Goal: Find specific page/section: Find specific page/section

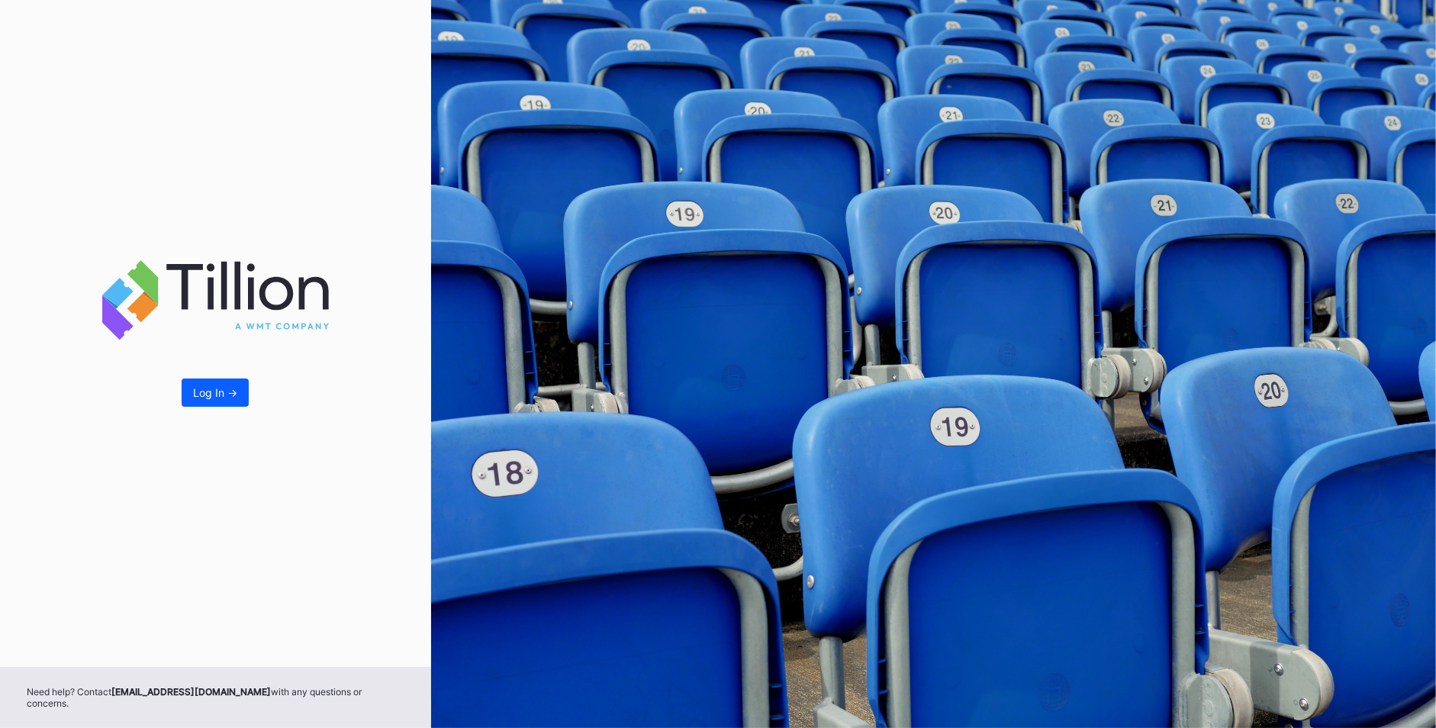
click at [198, 383] on div "Log In ->" at bounding box center [215, 333] width 431 height 667
click at [198, 399] on div "Log In ->" at bounding box center [215, 392] width 44 height 13
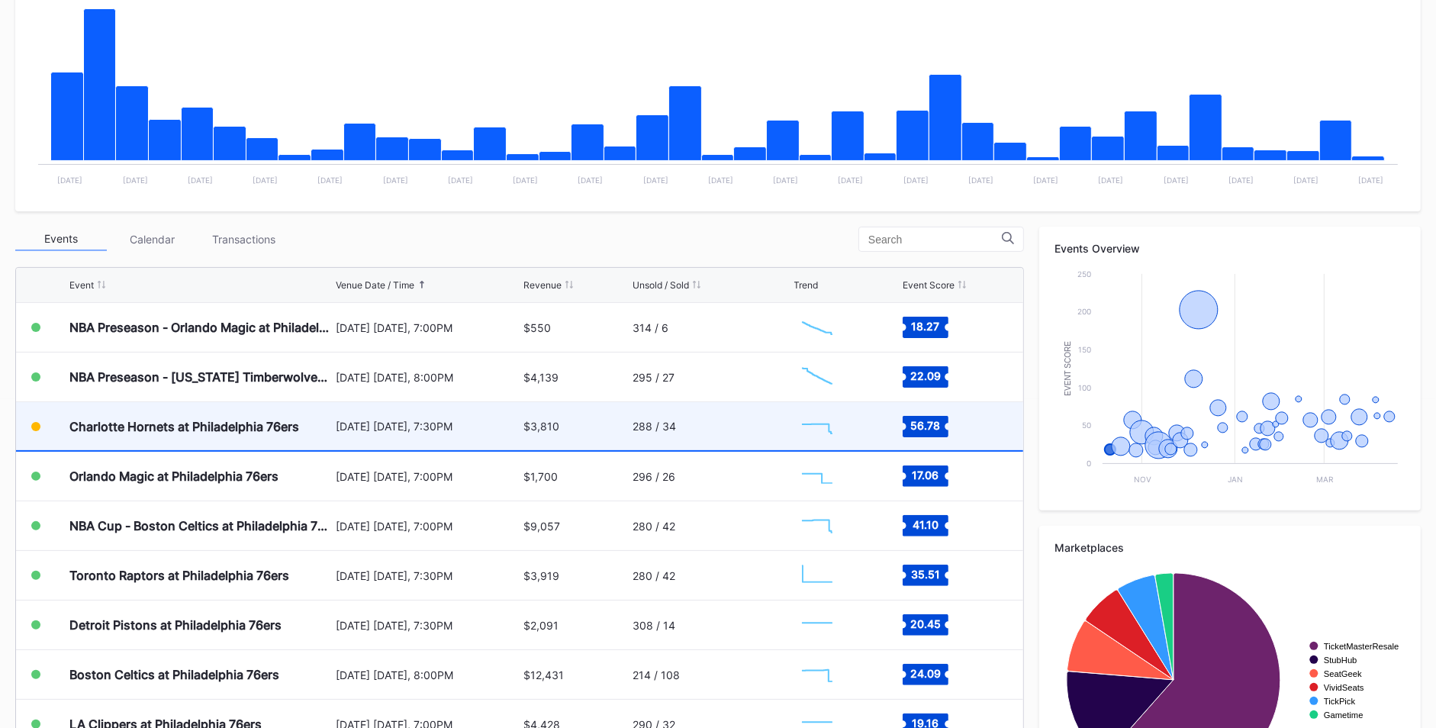
scroll to position [323, 0]
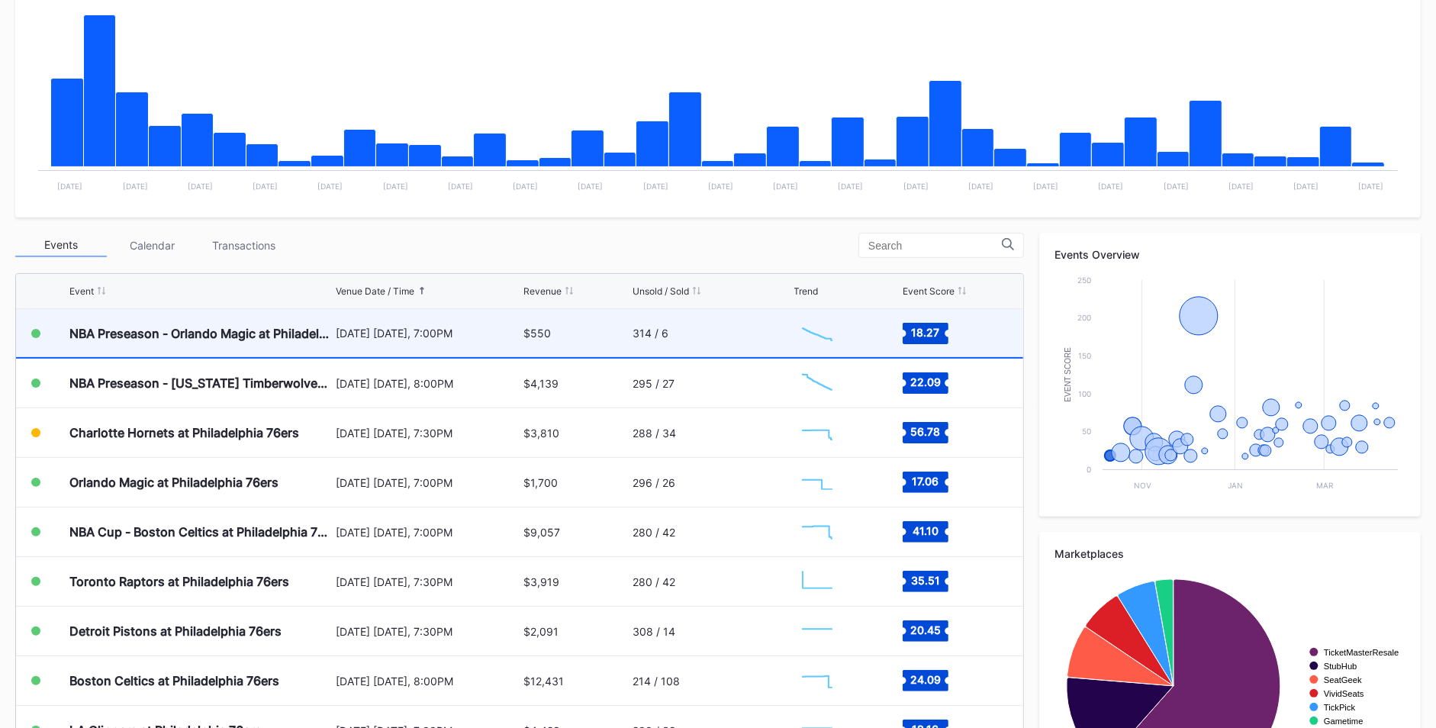
click at [456, 328] on div "[DATE] [DATE], 7:00PM" at bounding box center [428, 333] width 184 height 13
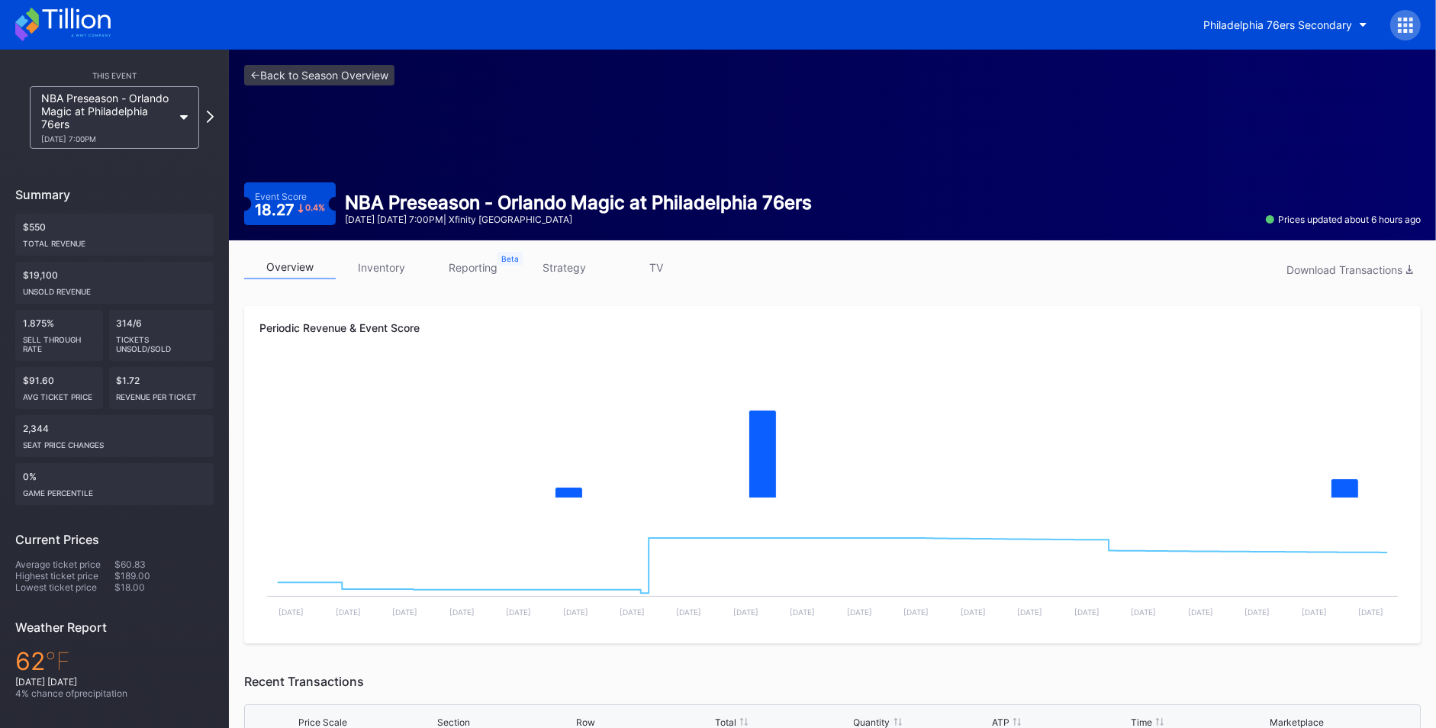
click at [562, 269] on link "strategy" at bounding box center [565, 268] width 92 height 24
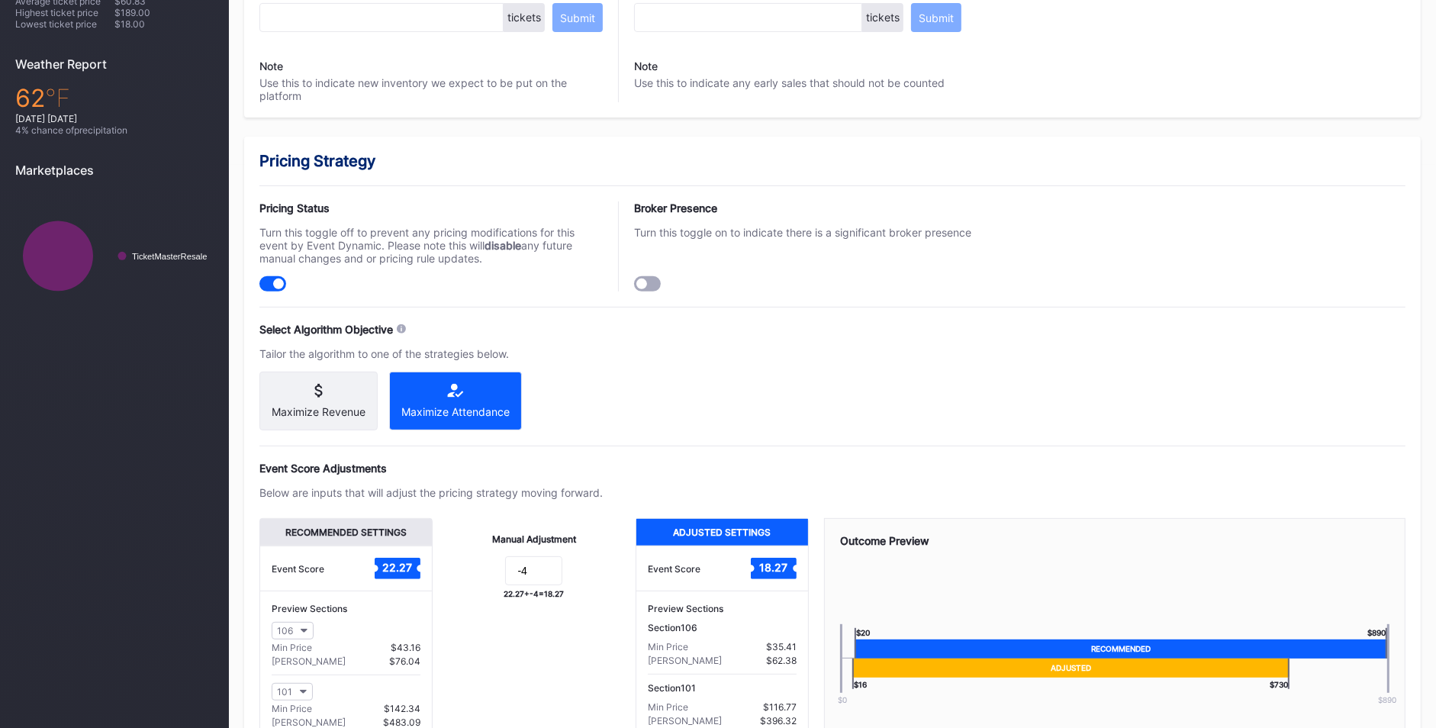
scroll to position [563, 0]
click at [560, 398] on div "Maximize Revenue Maximize Attendance" at bounding box center [430, 401] width 343 height 59
